Goal: Transaction & Acquisition: Purchase product/service

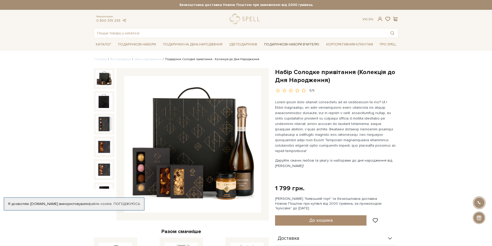
click at [273, 46] on link "Подарункові набори Вчителю" at bounding box center [291, 44] width 59 height 9
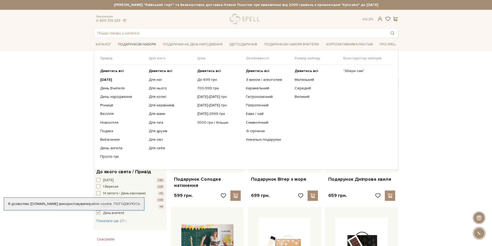
click at [134, 45] on link "Подарункові набори" at bounding box center [137, 45] width 42 height 8
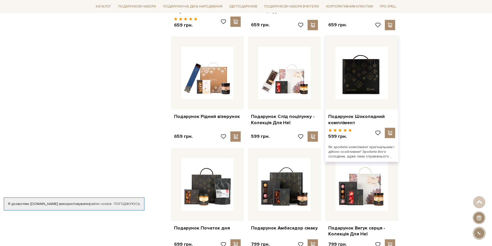
scroll to position [413, 0]
